Goal: Entertainment & Leisure: Browse casually

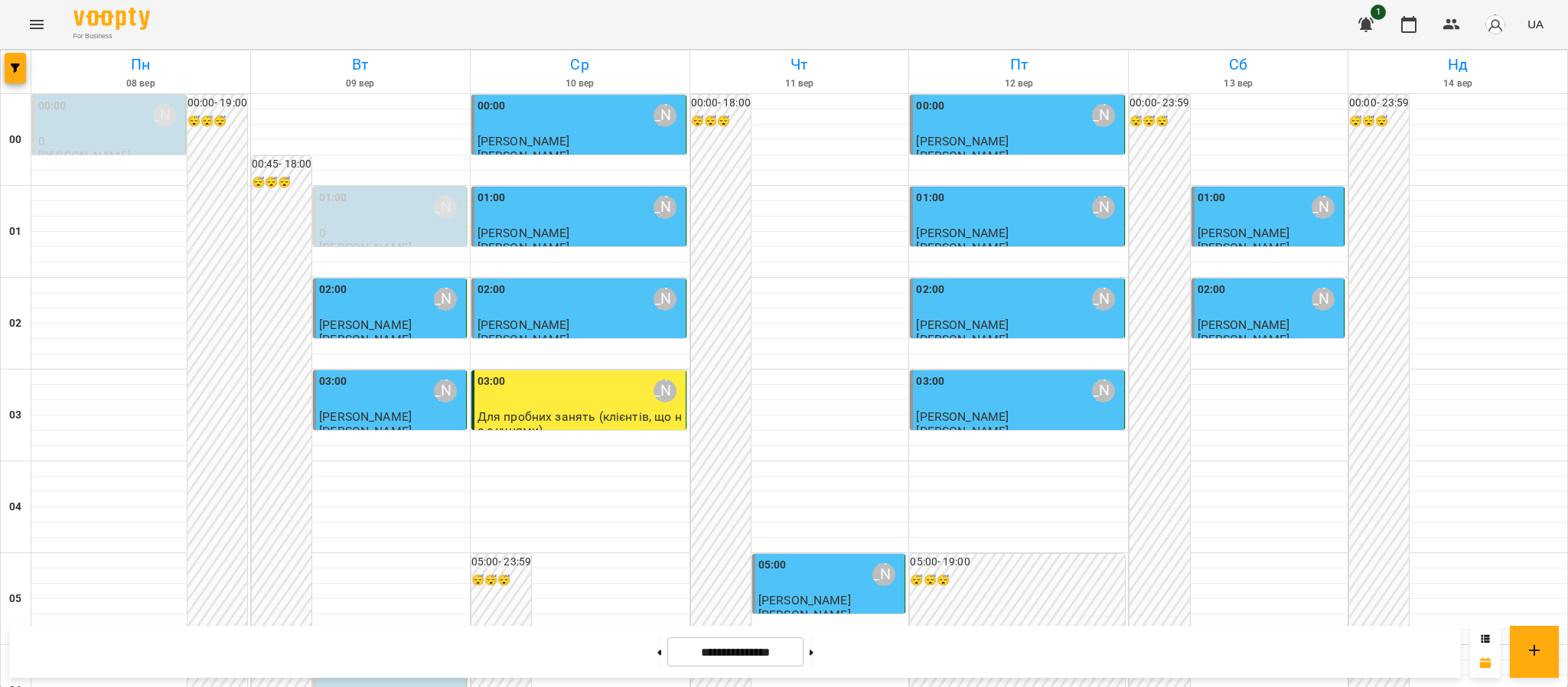
scroll to position [1600, 0]
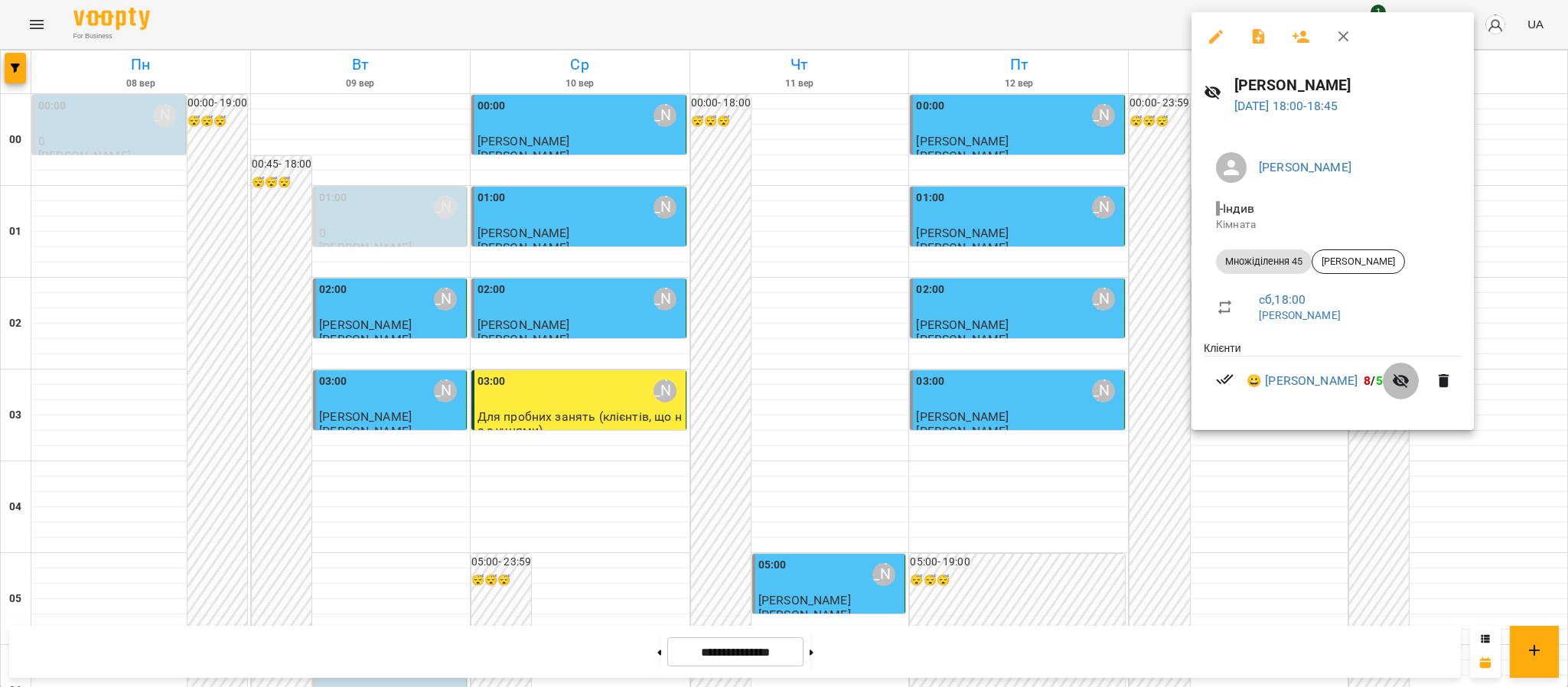
click at [1399, 377] on icon "button" at bounding box center [1401, 381] width 17 height 15
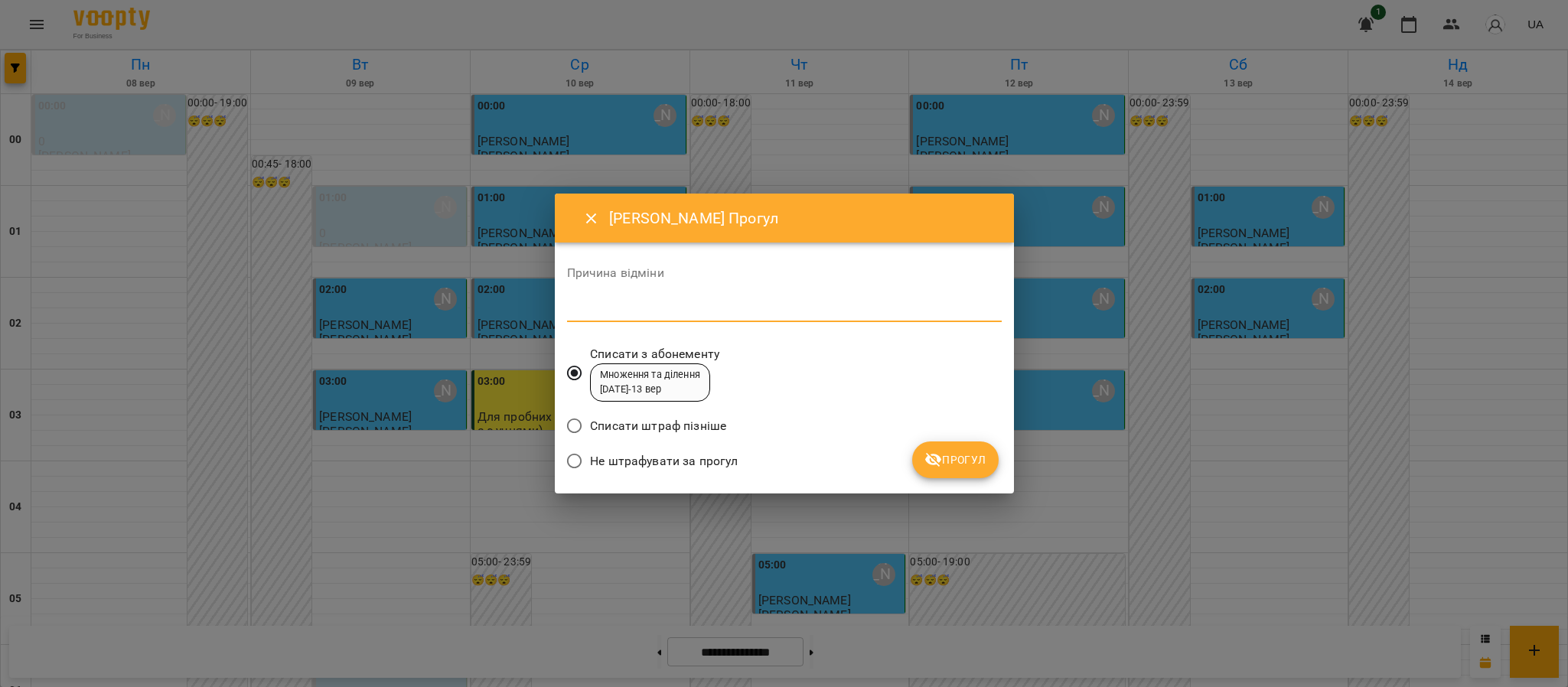
click at [755, 302] on textarea at bounding box center [784, 309] width 434 height 15
type textarea "*******"
click at [950, 454] on span "Прогул" at bounding box center [955, 460] width 62 height 19
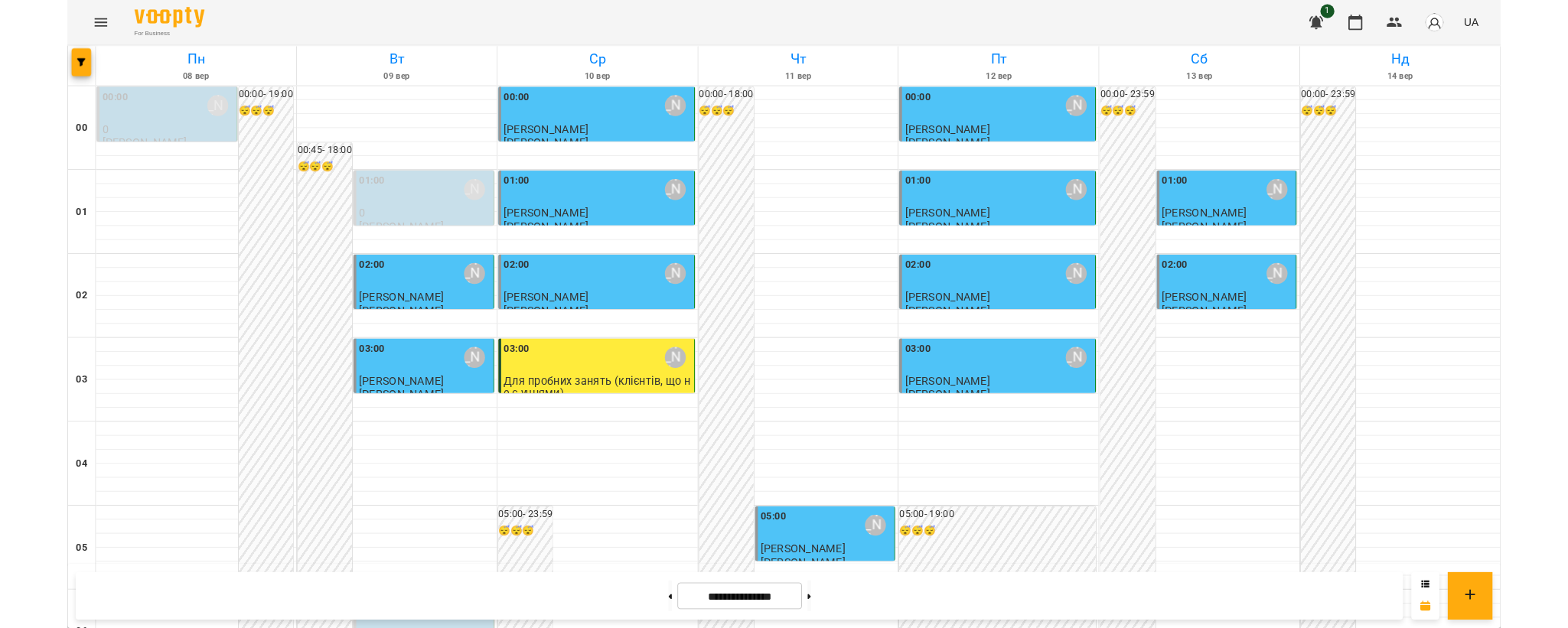
scroll to position [1678, 0]
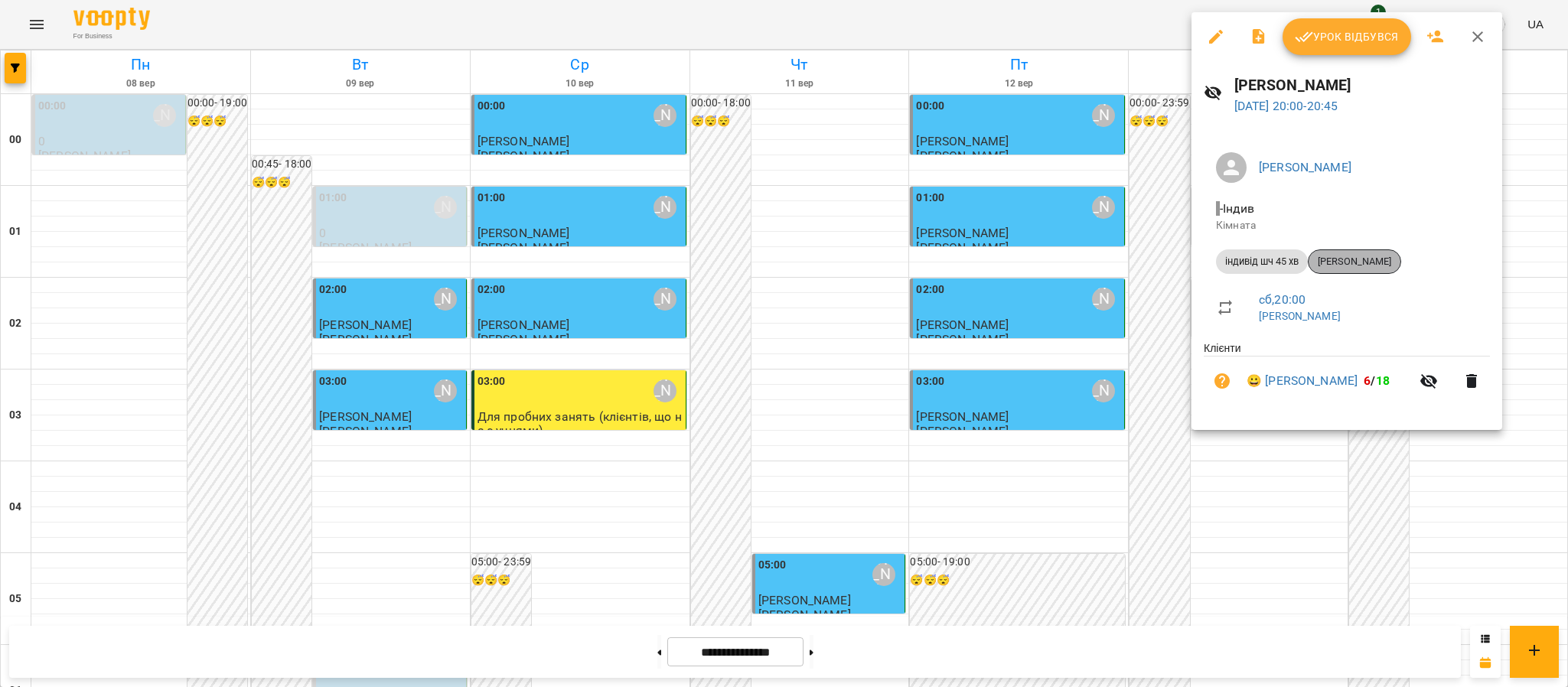
click at [1392, 257] on span "[PERSON_NAME]" at bounding box center [1354, 262] width 92 height 14
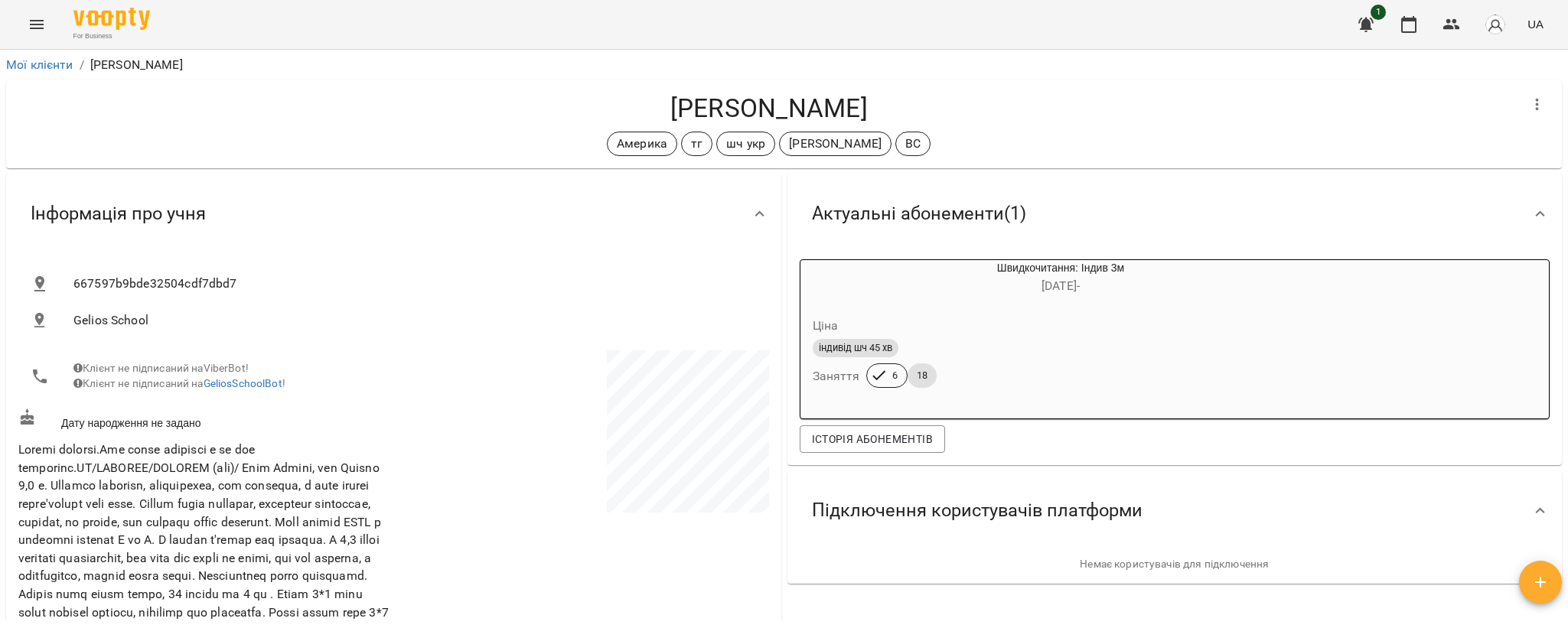
click at [34, 29] on icon "Menu" at bounding box center [36, 25] width 19 height 19
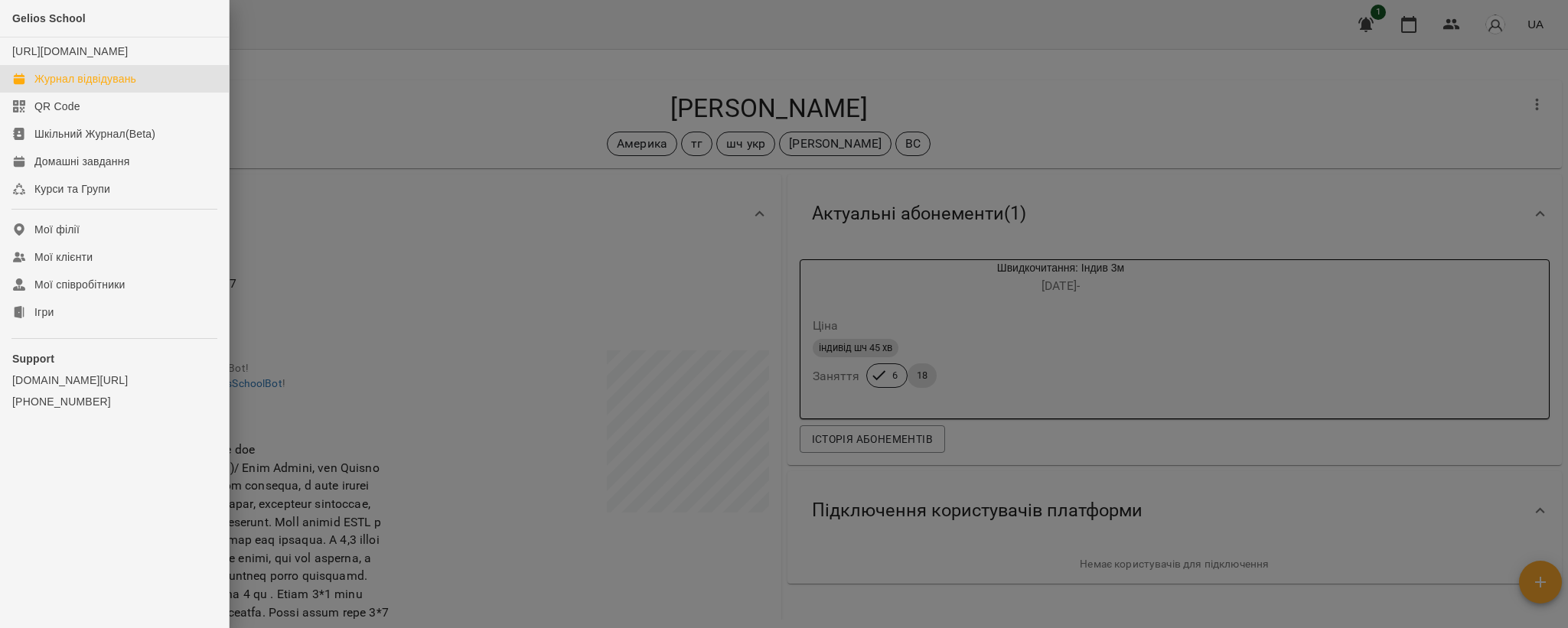
click at [105, 87] on div "Журнал відвідувань" at bounding box center [85, 79] width 101 height 16
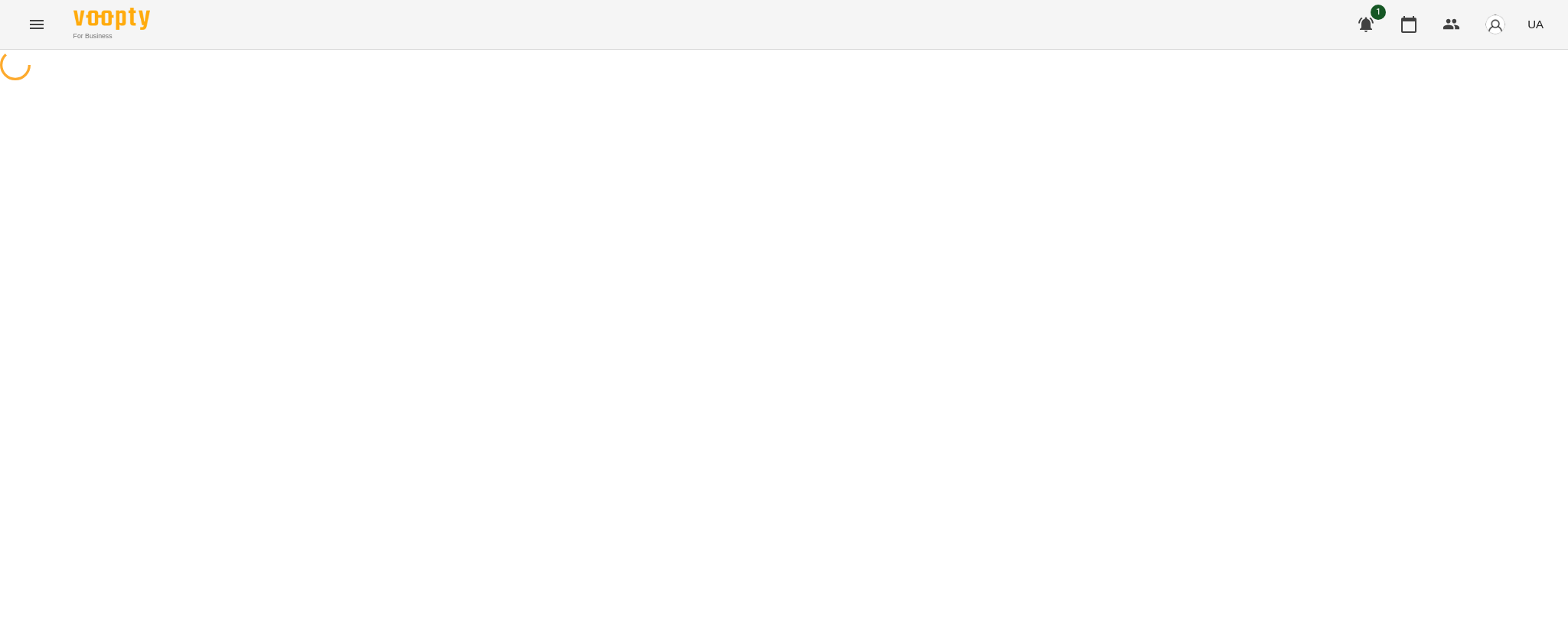
click at [32, 84] on div at bounding box center [784, 67] width 1568 height 34
click at [45, 26] on icon "Menu" at bounding box center [36, 25] width 19 height 19
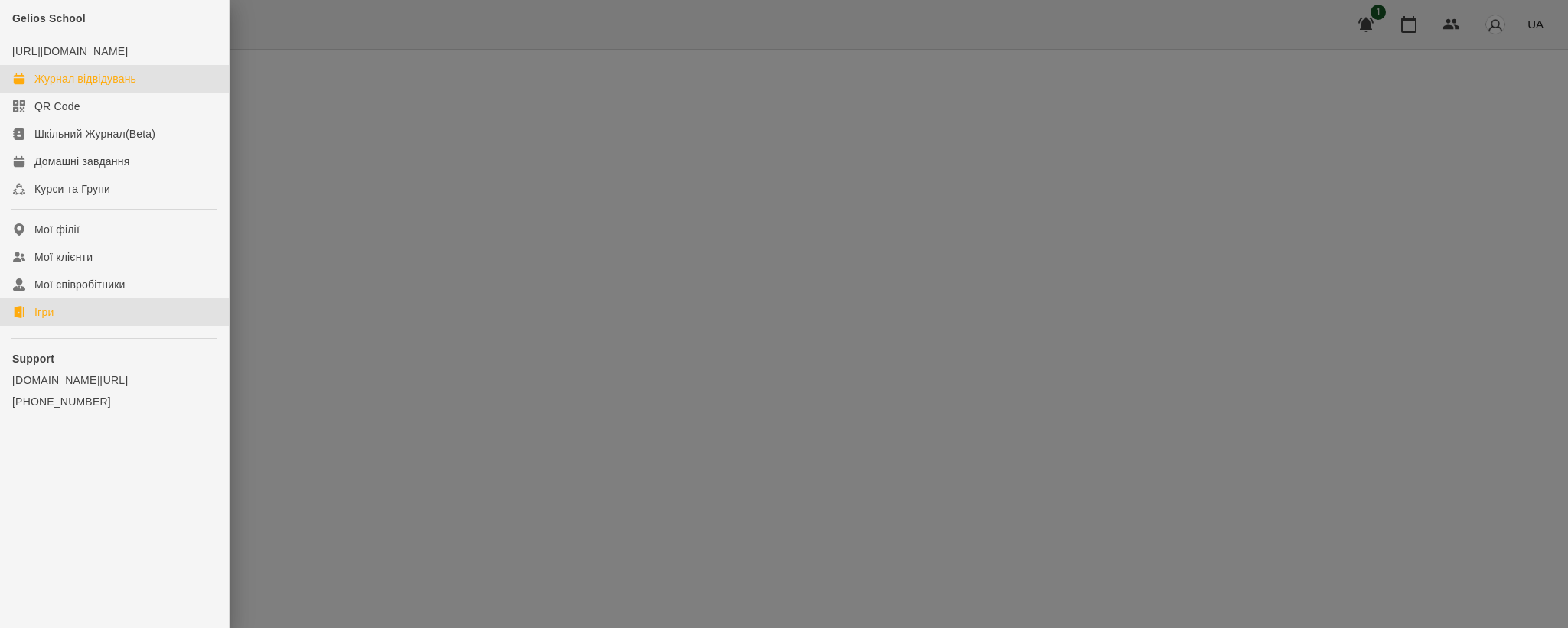
click at [68, 323] on link "Ігри" at bounding box center [114, 312] width 229 height 28
click at [37, 320] on div "Ігри" at bounding box center [43, 312] width 19 height 16
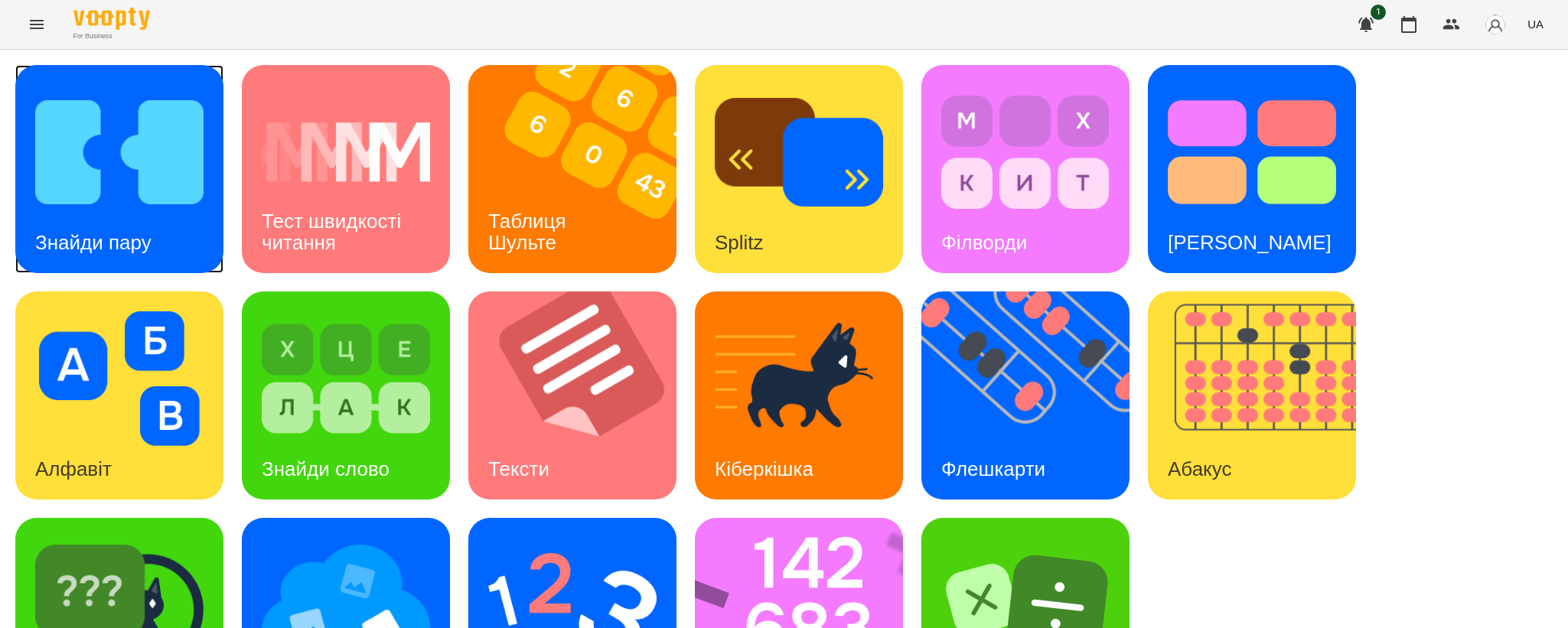
click at [173, 193] on img at bounding box center [119, 152] width 168 height 135
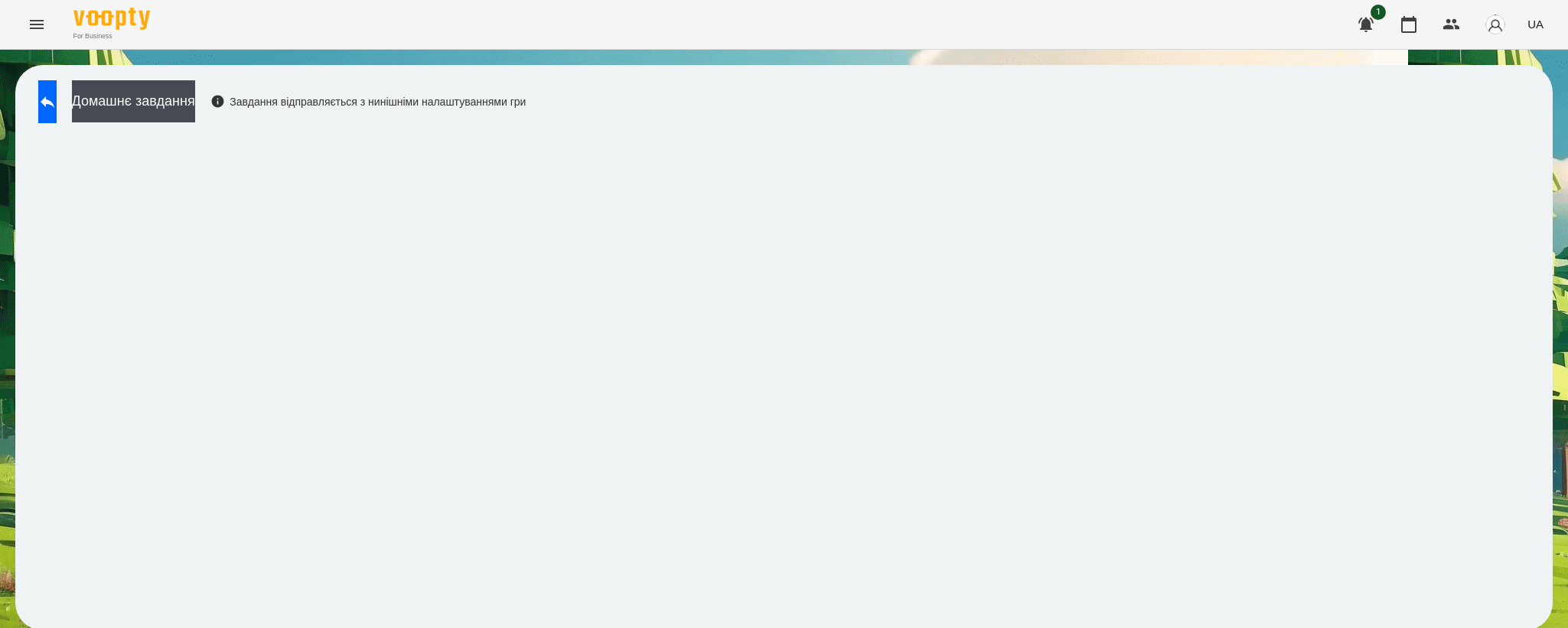
scroll to position [2, 0]
click at [56, 97] on icon at bounding box center [47, 101] width 19 height 19
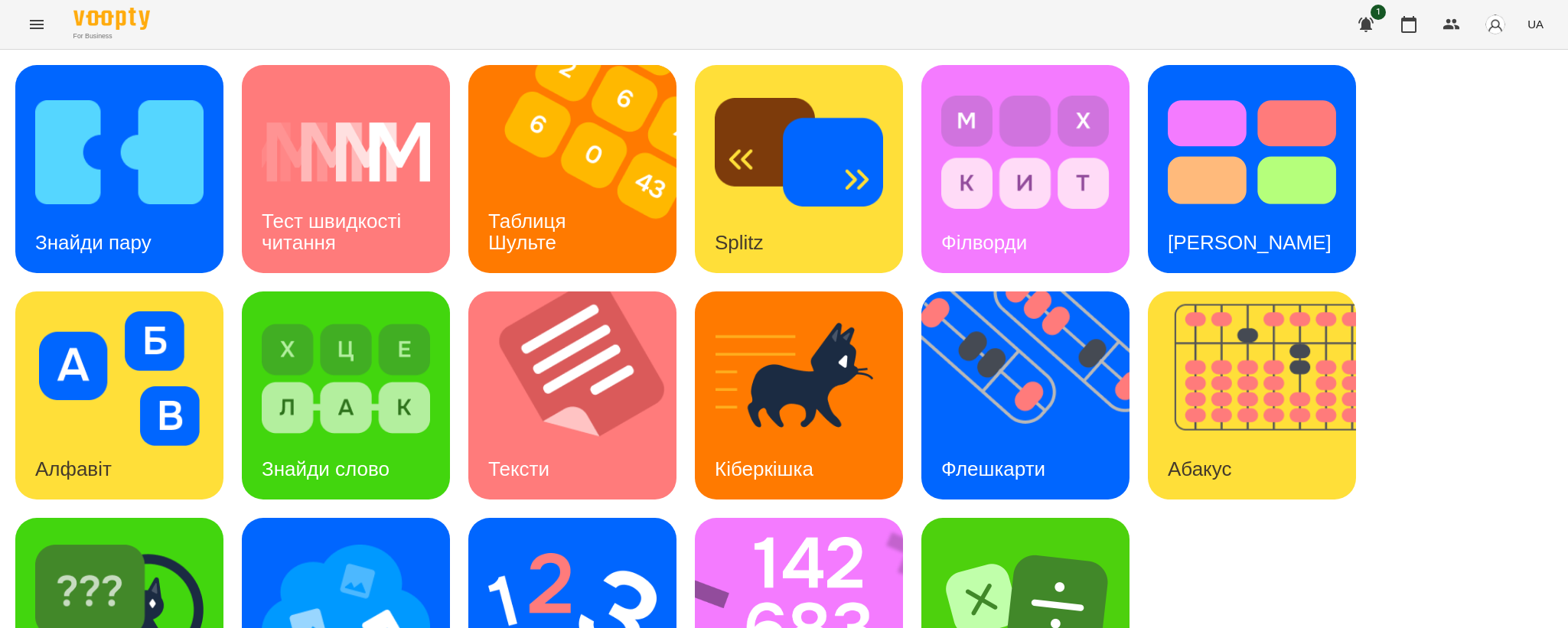
scroll to position [113, 0]
click at [270, 537] on img at bounding box center [346, 604] width 168 height 135
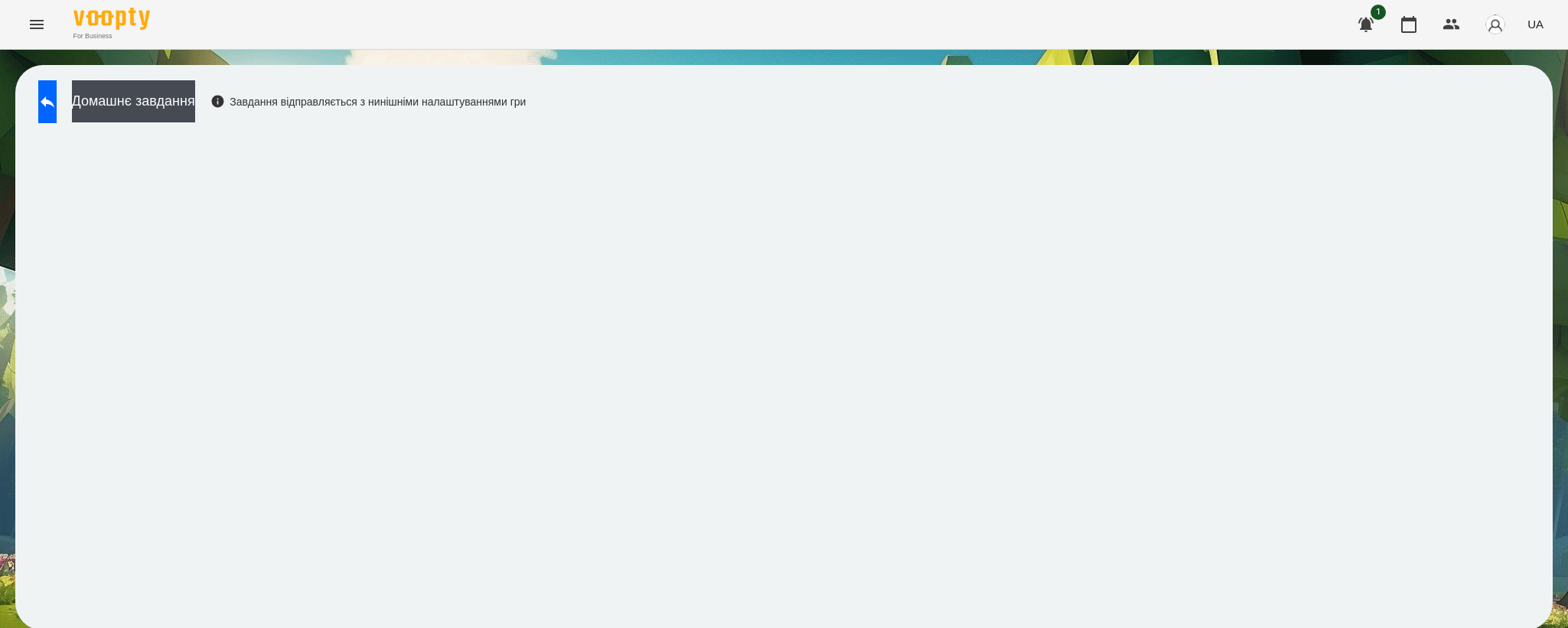
scroll to position [2, 0]
